Goal: Find specific page/section: Find specific page/section

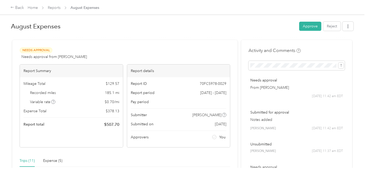
scroll to position [0, 93]
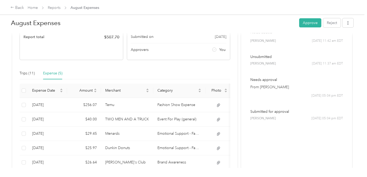
scroll to position [90, 0]
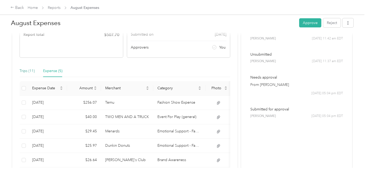
click at [27, 69] on div "Trips (11)" at bounding box center [27, 71] width 15 height 6
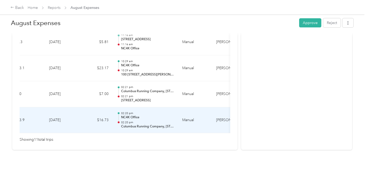
scroll to position [0, 0]
